Goal: Task Accomplishment & Management: Use online tool/utility

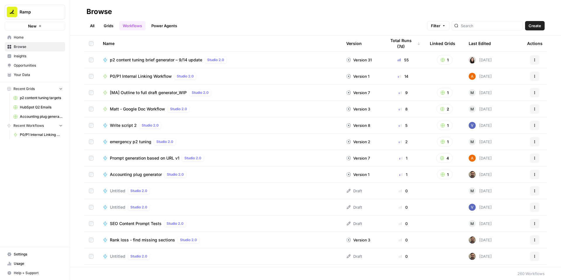
click at [148, 75] on span "P0/P1 Internal Linking Workflow" at bounding box center [141, 76] width 62 height 6
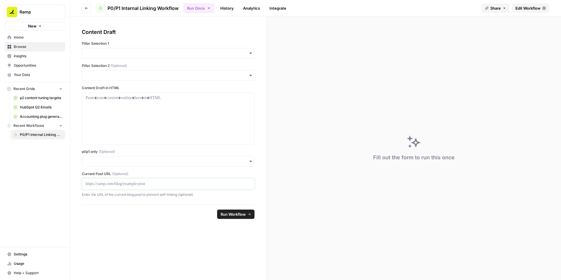
click at [110, 185] on p at bounding box center [168, 184] width 165 height 6
click at [116, 162] on input "p0p1 only (Optional)" at bounding box center [168, 161] width 165 height 6
click at [94, 175] on div "Yes" at bounding box center [168, 176] width 172 height 11
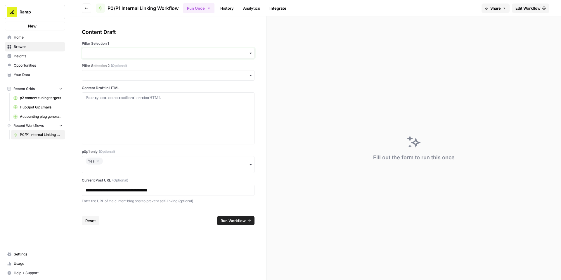
click at [123, 53] on input "Pillar Selection 1" at bounding box center [168, 53] width 165 height 6
click at [109, 68] on div "Accounts Payable" at bounding box center [168, 68] width 172 height 11
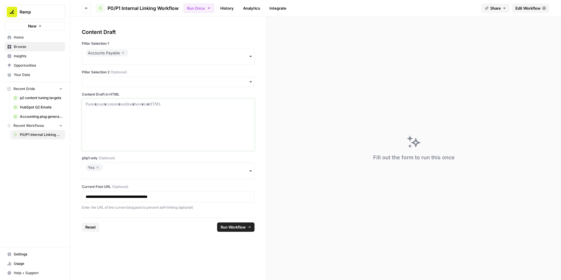
click at [110, 107] on div at bounding box center [168, 124] width 165 height 47
click at [169, 109] on div at bounding box center [168, 124] width 165 height 47
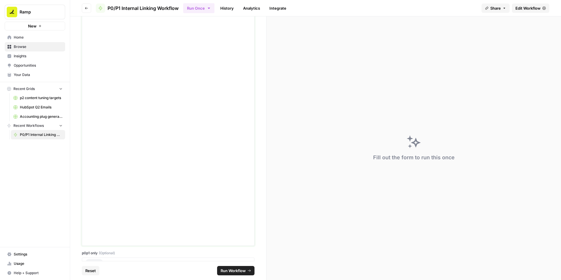
scroll to position [1358, 0]
click at [235, 269] on span "Run Workflow" at bounding box center [232, 270] width 25 height 6
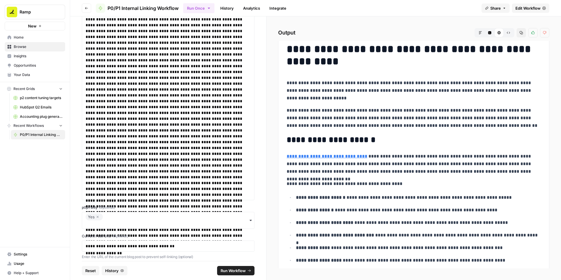
scroll to position [0, 0]
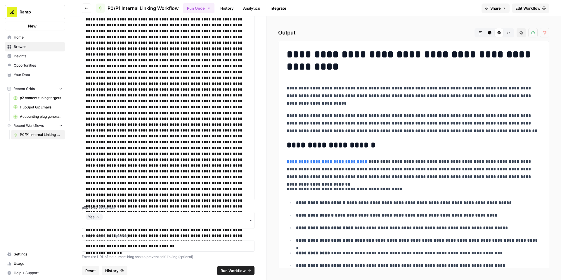
click at [521, 34] on icon "button" at bounding box center [521, 33] width 4 height 4
click at [98, 218] on icon "button" at bounding box center [98, 216] width 4 height 7
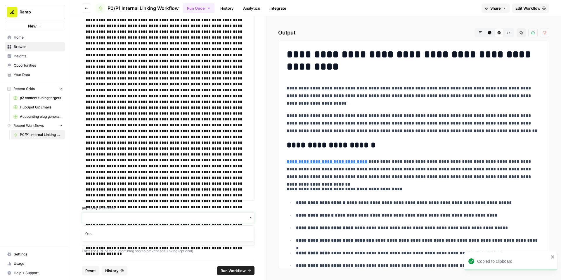
click at [98, 218] on input "p0p1 only (Optional)" at bounding box center [168, 218] width 165 height 6
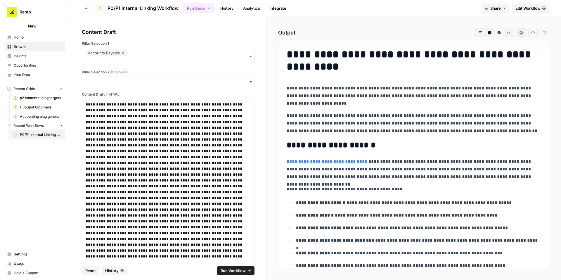
click at [232, 271] on span "Run Workflow" at bounding box center [232, 270] width 25 height 6
click at [521, 33] on icon "button" at bounding box center [520, 32] width 3 height 3
